Goal: Complete application form

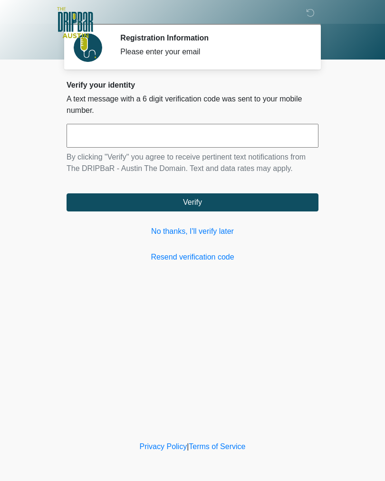
click at [251, 135] on input "text" at bounding box center [193, 136] width 252 height 24
type input "******"
click at [210, 203] on button "Verify" at bounding box center [193, 202] width 252 height 18
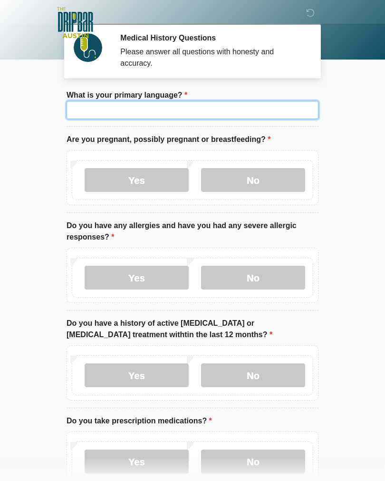
click at [235, 108] on input "What is your primary language?" at bounding box center [193, 110] width 252 height 18
type input "*******"
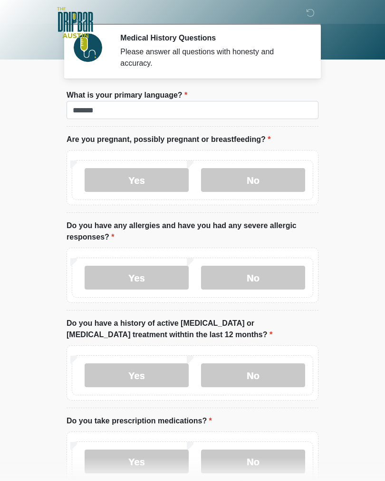
click at [255, 180] on label "No" at bounding box center [253, 180] width 104 height 24
click at [275, 273] on label "No" at bounding box center [253, 277] width 104 height 24
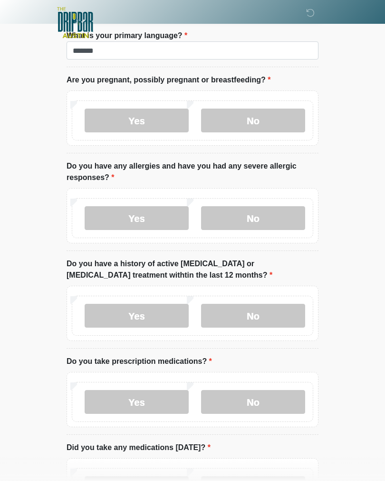
scroll to position [59, 0]
click at [266, 321] on label "No" at bounding box center [253, 316] width 104 height 24
click at [253, 403] on label "No" at bounding box center [253, 402] width 104 height 24
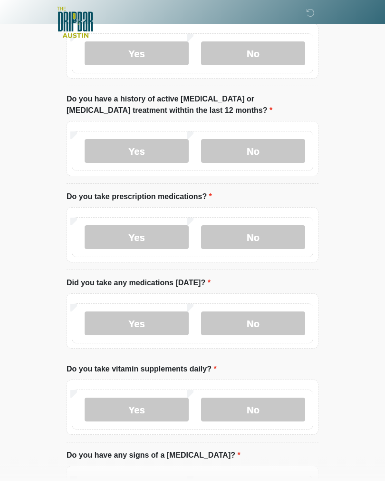
scroll to position [223, 0]
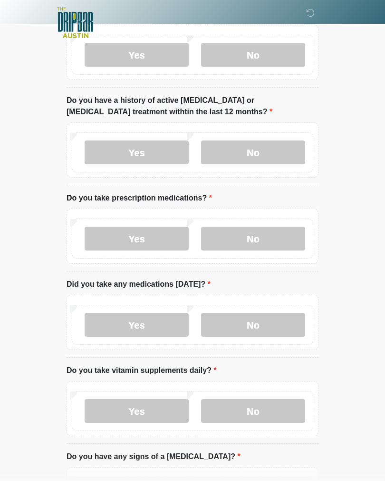
click at [275, 323] on label "No" at bounding box center [253, 325] width 104 height 24
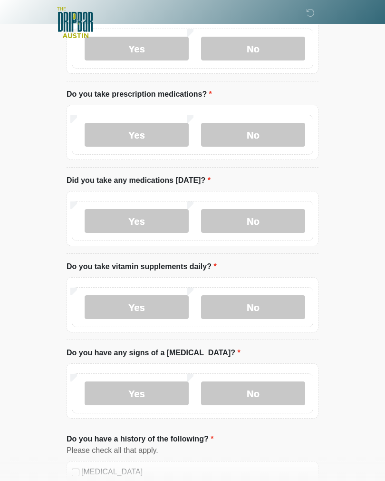
scroll to position [329, 0]
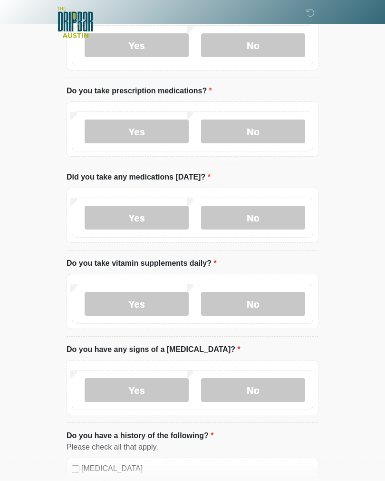
click at [267, 306] on label "No" at bounding box center [253, 304] width 104 height 24
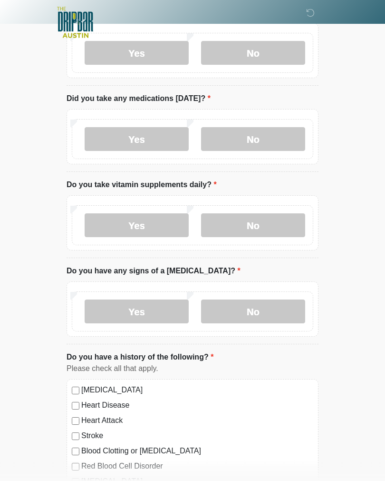
scroll to position [408, 0]
click at [269, 304] on label "No" at bounding box center [253, 311] width 104 height 24
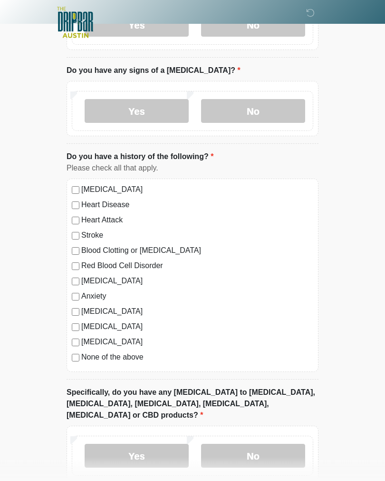
scroll to position [621, 0]
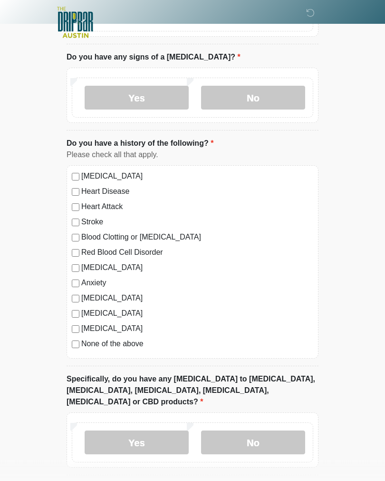
click at [109, 346] on label "None of the above" at bounding box center [197, 343] width 232 height 11
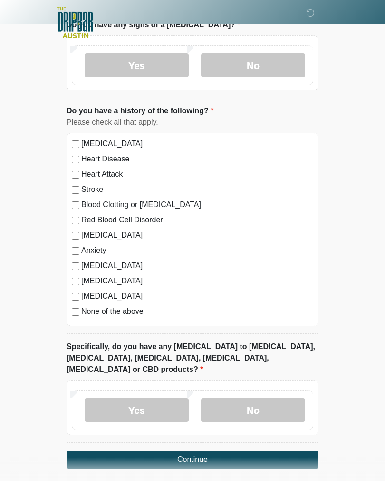
scroll to position [665, 0]
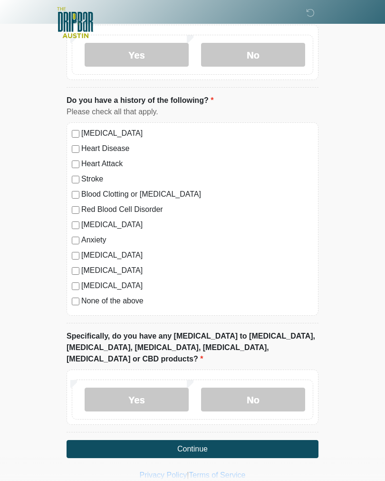
click at [272, 387] on label "No" at bounding box center [253, 399] width 104 height 24
click at [199, 440] on button "Continue" at bounding box center [193, 449] width 252 height 18
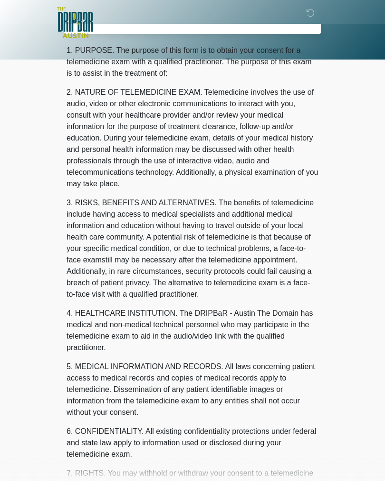
scroll to position [0, 0]
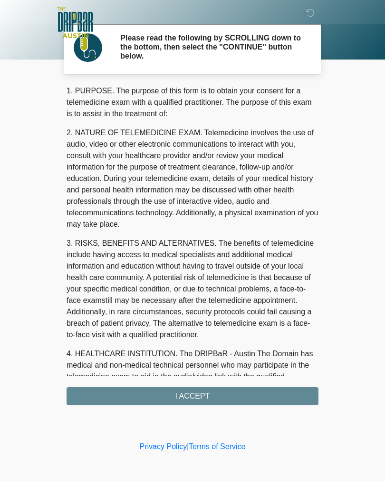
click at [227, 393] on div "1. PURPOSE. The purpose of this form is to obtain your consent for a telemedici…" at bounding box center [193, 245] width 252 height 320
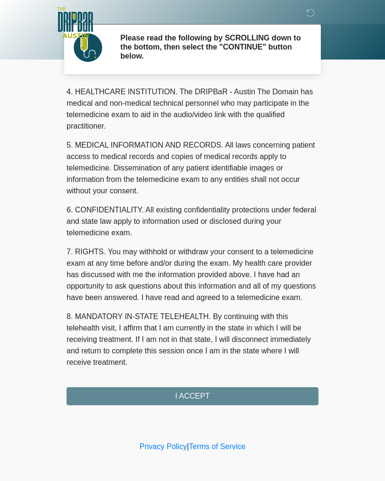
scroll to position [273, 0]
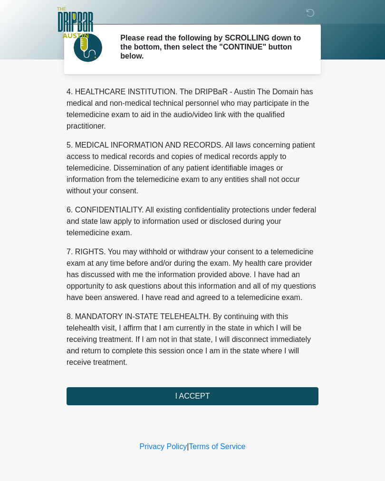
click at [183, 389] on button "I ACCEPT" at bounding box center [193, 396] width 252 height 18
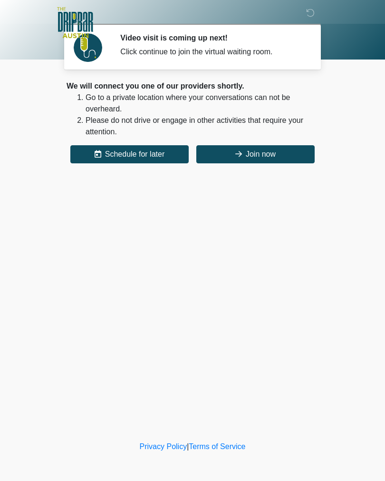
click at [278, 153] on button "Join now" at bounding box center [255, 154] width 118 height 18
